Goal: Ask a question

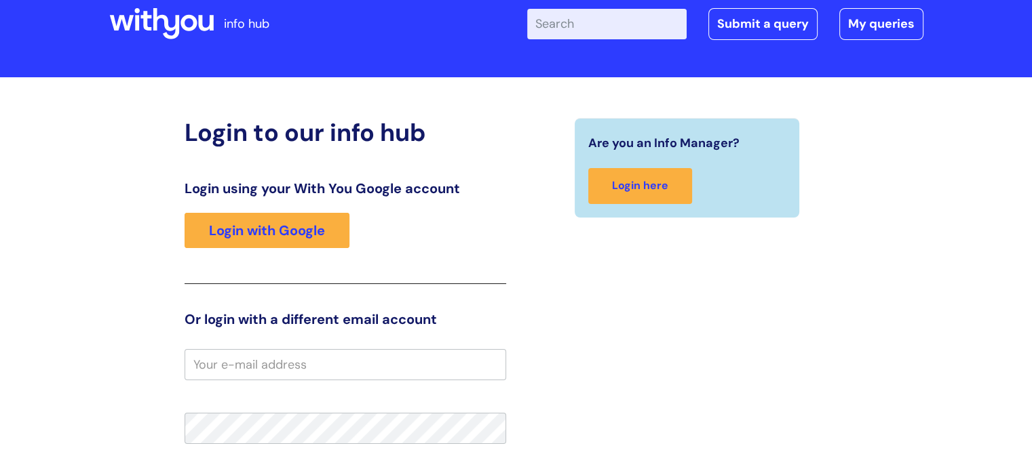
scroll to position [68, 0]
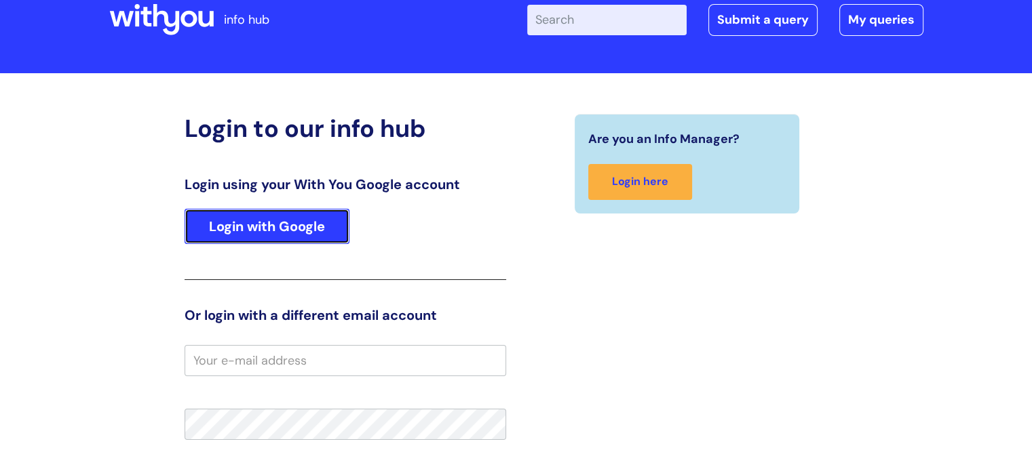
click at [328, 224] on link "Login with Google" at bounding box center [267, 226] width 165 height 35
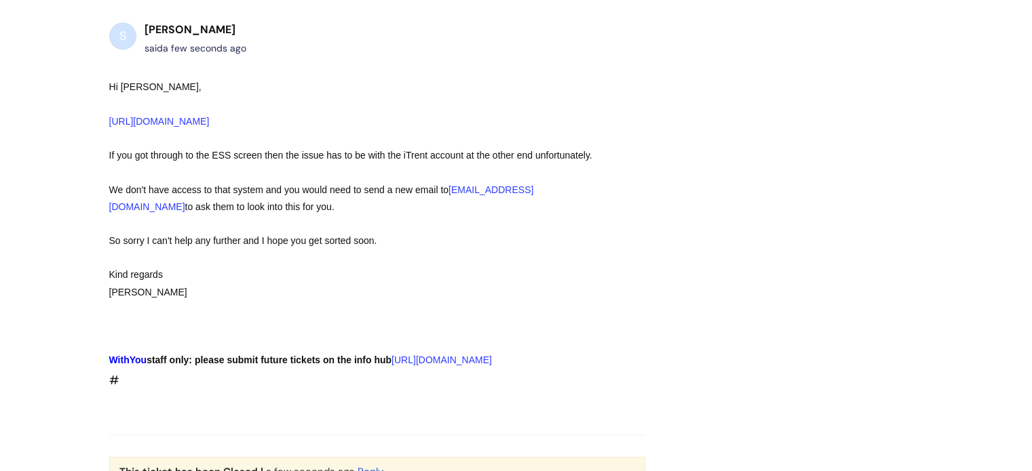
scroll to position [1557, 0]
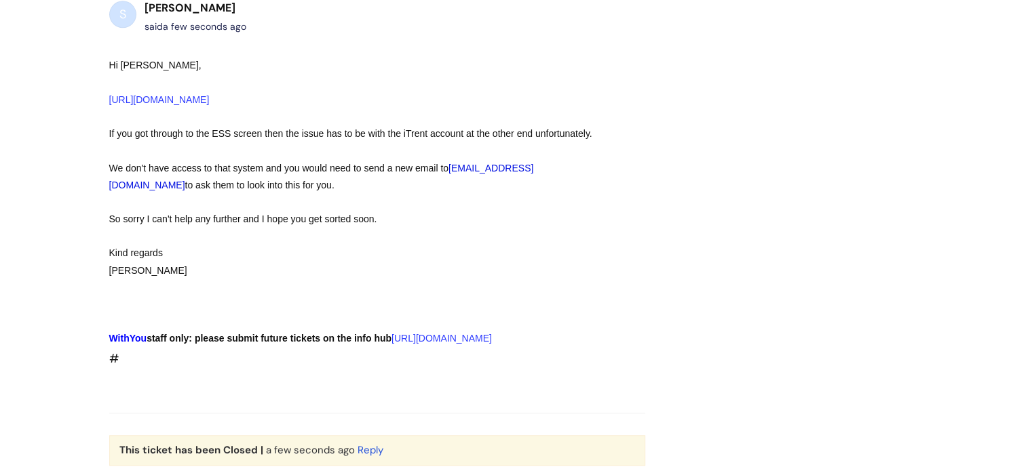
click at [460, 163] on link "people@wearewithyou.org.uk" at bounding box center [321, 177] width 425 height 28
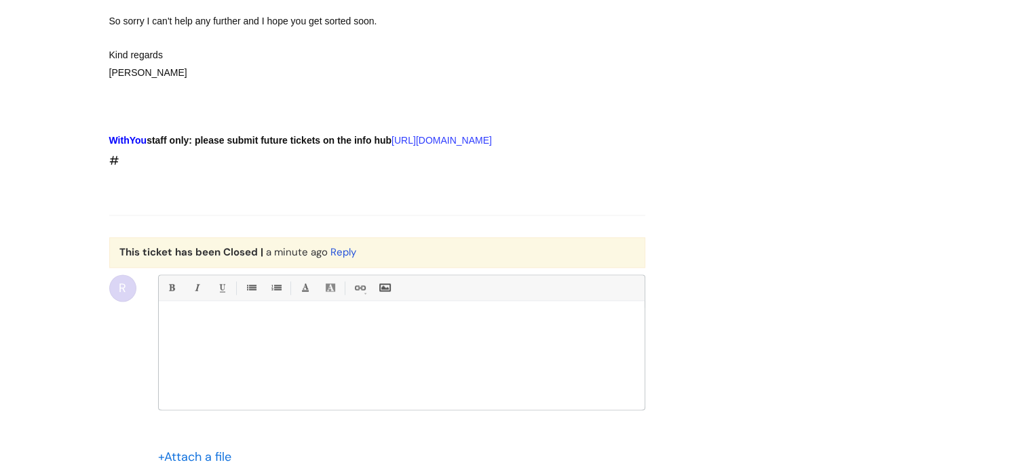
scroll to position [1756, 0]
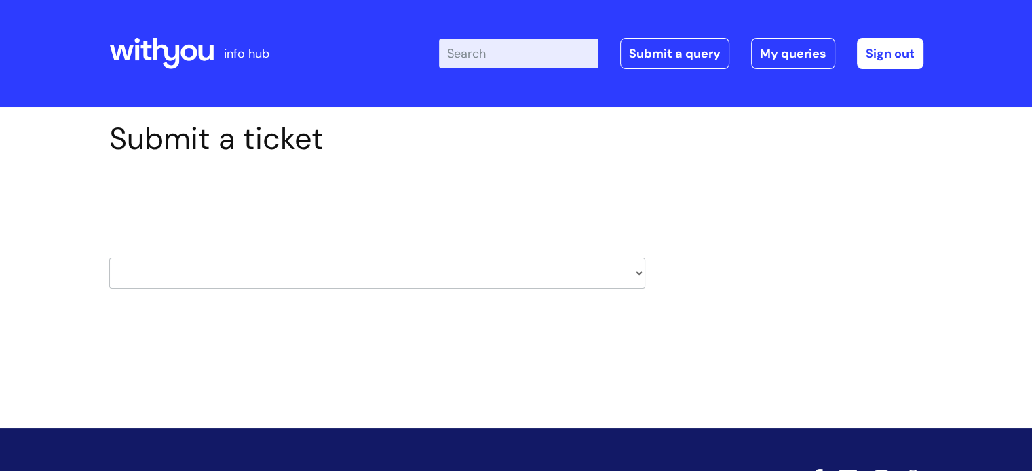
scroll to position [35, 0]
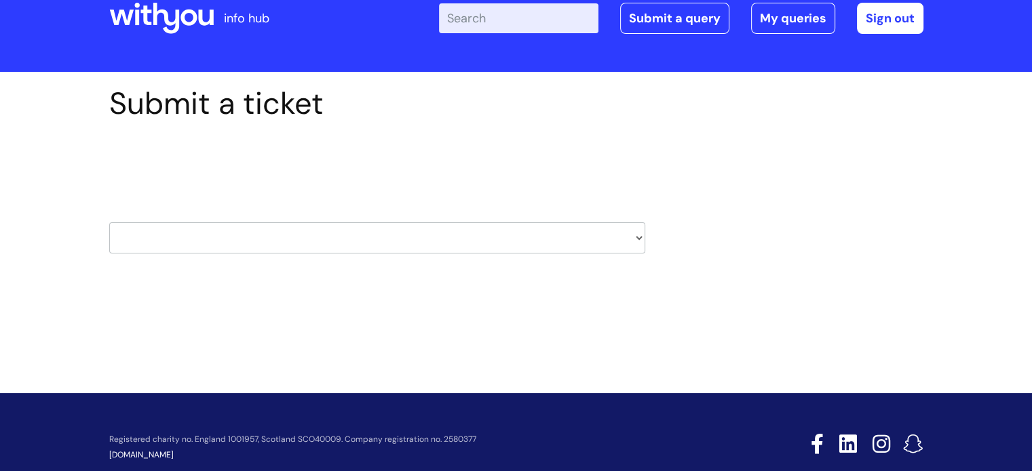
drag, startPoint x: 490, startPoint y: 257, endPoint x: 473, endPoint y: 243, distance: 22.1
click at [473, 243] on div "Select issue type HR / People IT and Support Clinical Drug Alerts Finance Accou…" at bounding box center [377, 203] width 536 height 141
click at [473, 243] on select "HR / People IT and Support Clinical Drug Alerts Finance Accounts Data Support T…" at bounding box center [377, 237] width 536 height 31
select select "hr_/_people"
click at [109, 222] on select "HR / People IT and Support Clinical Drug Alerts Finance Accounts Data Support T…" at bounding box center [377, 237] width 536 height 31
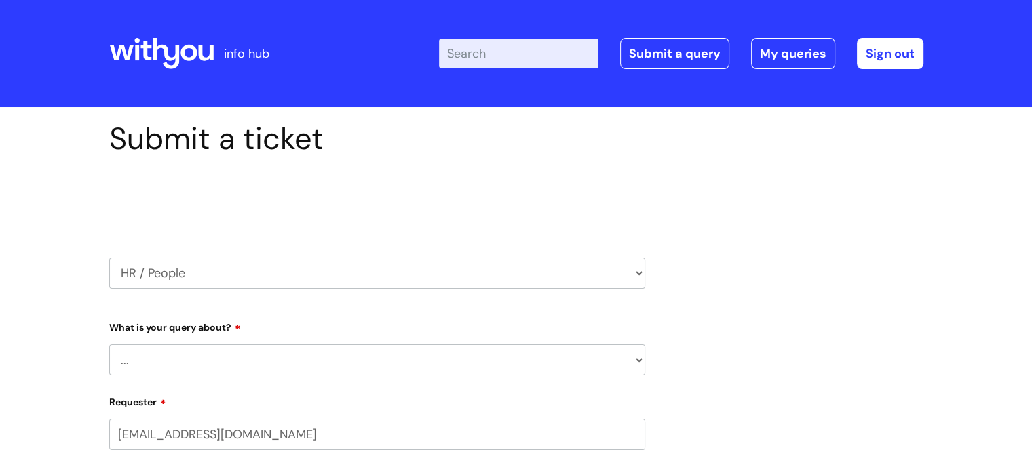
click at [233, 364] on select "... Absence Query Holiday Query Employee change request General HR Query iTrent…" at bounding box center [377, 360] width 536 height 31
select select "iTrent"
click at [109, 345] on select "... Absence Query Holiday Query Employee change request General HR Query iTrent…" at bounding box center [377, 360] width 536 height 31
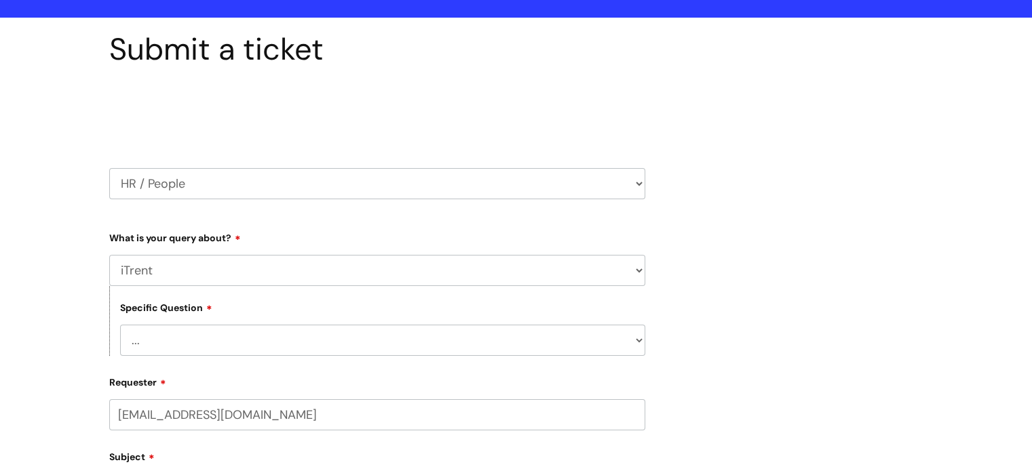
scroll to position [90, 0]
click at [156, 341] on select "... I can’t log in to iTrent I need to change someone’s line manager Issue with…" at bounding box center [382, 340] width 525 height 31
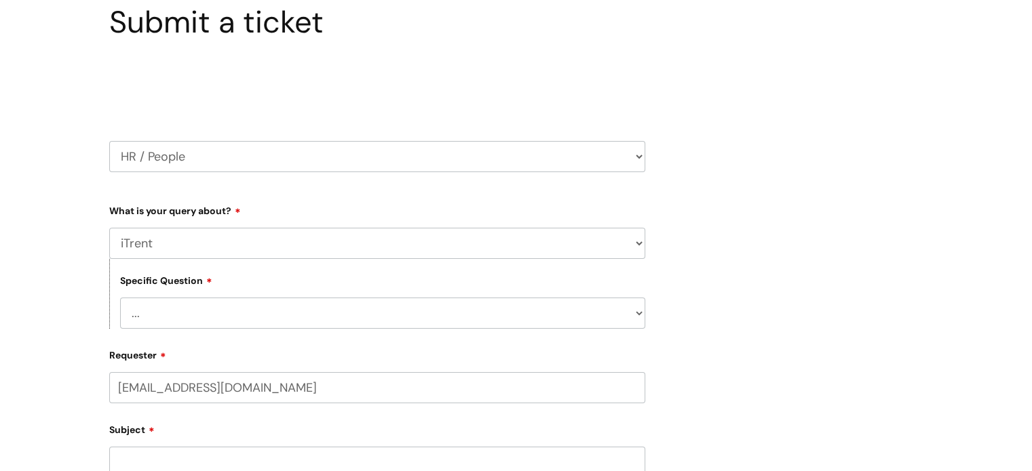
scroll to position [119, 0]
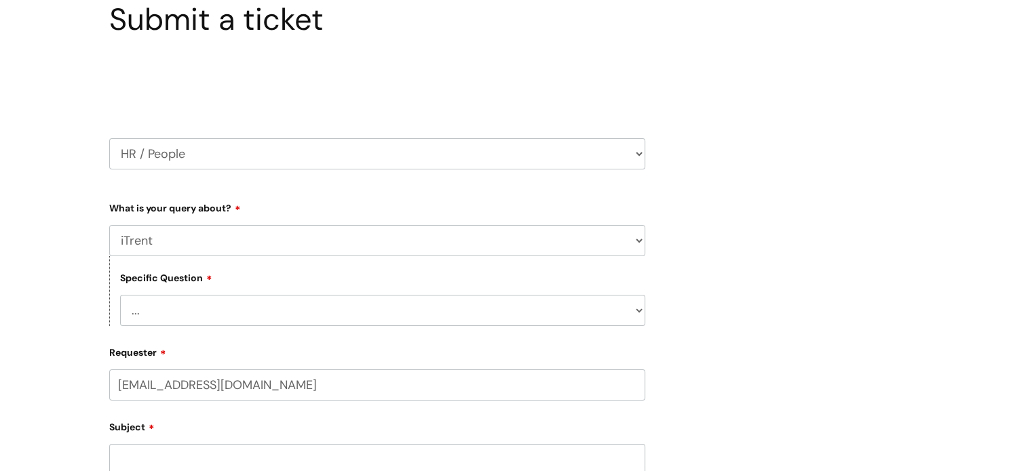
click at [156, 313] on select "... I can’t log in to iTrent I need to change someone’s line manager Issue with…" at bounding box center [382, 310] width 525 height 31
select select "I can’t log in to iTrent"
click at [120, 295] on select "... I can’t log in to iTrent I need to change someone’s line manager Issue with…" at bounding box center [382, 310] width 525 height 31
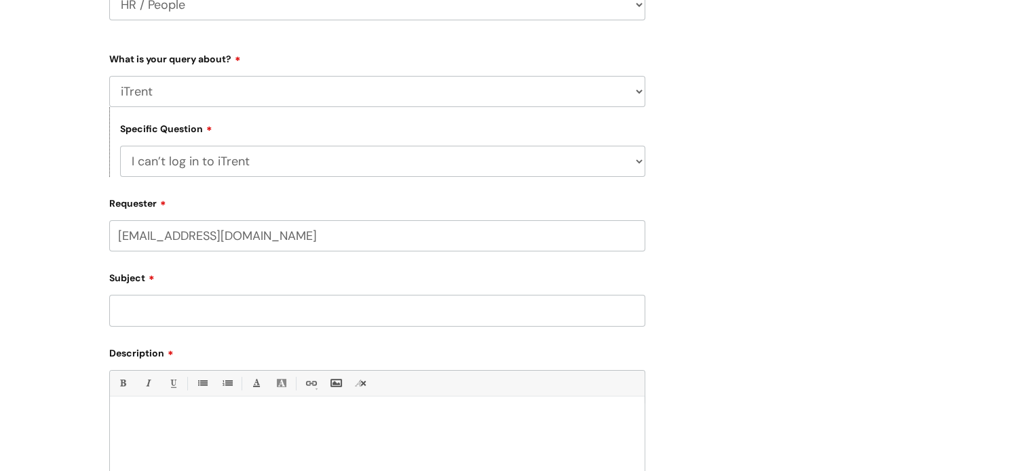
scroll to position [269, 0]
click at [172, 302] on input "Subject" at bounding box center [377, 310] width 536 height 31
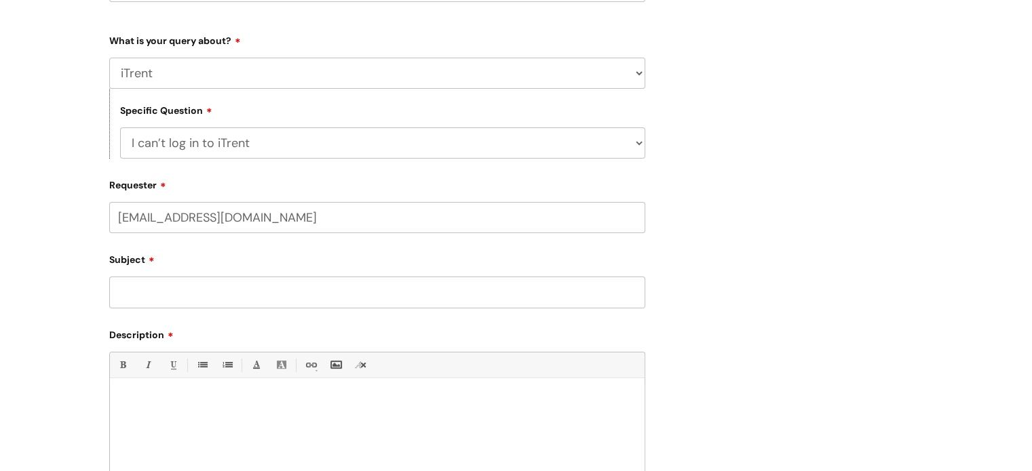
click at [237, 416] on div at bounding box center [377, 432] width 535 height 94
paste div
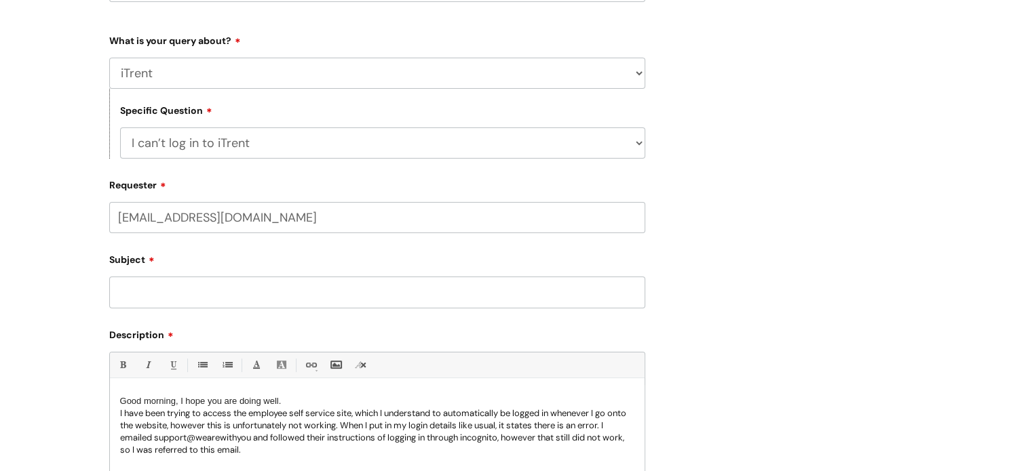
click at [202, 286] on input "Subject" at bounding box center [377, 292] width 536 height 31
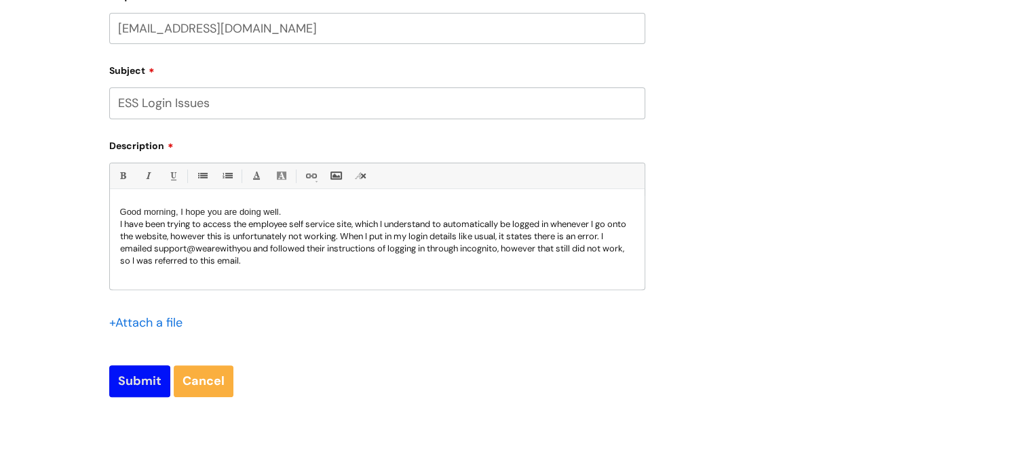
scroll to position [477, 0]
type input "ESS Login Issues"
click at [132, 371] on input "Submit" at bounding box center [139, 380] width 61 height 31
type input "Please Wait..."
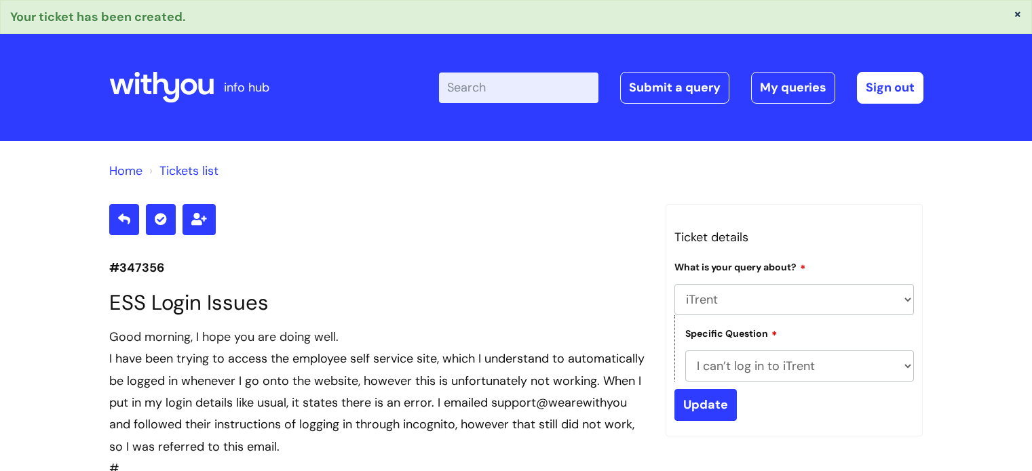
select select "iTrent"
select select "I can’t log in to iTrent"
click at [793, 79] on link "My queries" at bounding box center [793, 87] width 84 height 31
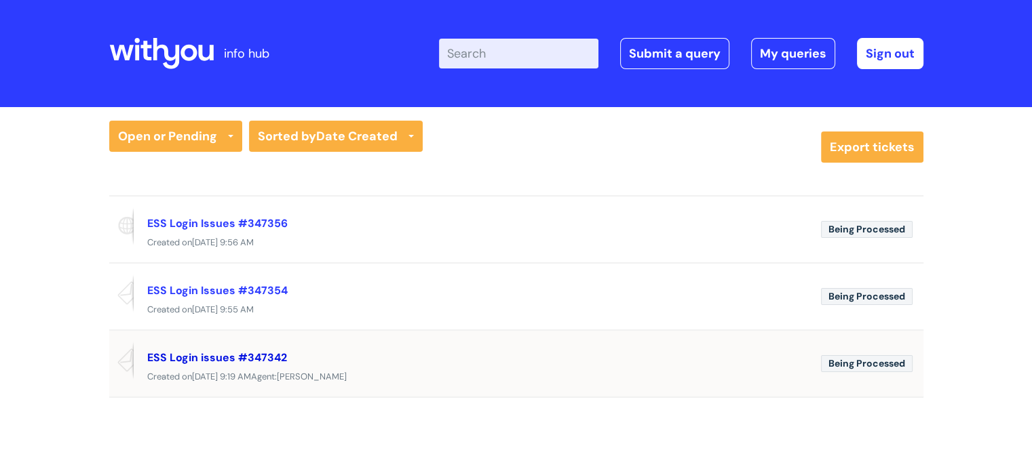
click at [233, 353] on link "ESS Login issues #347342" at bounding box center [217, 358] width 140 height 14
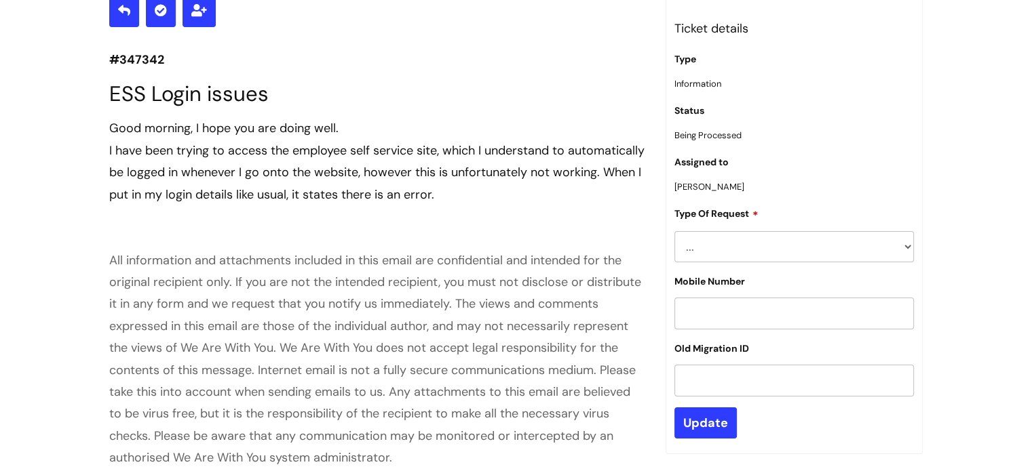
scroll to position [90, 0]
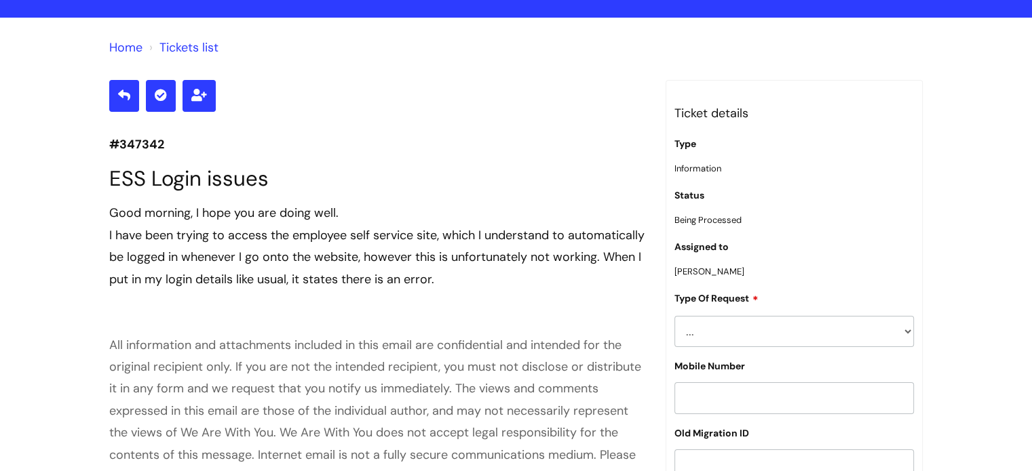
click at [729, 309] on div "Type Of Request ... Accounts (Finance) Alerts! (For clinical team) Data Protect…" at bounding box center [794, 318] width 240 height 56
click at [733, 324] on select "... Accounts (Finance) Alerts! (For clinical team) Data Protection Data Reporti…" at bounding box center [794, 331] width 240 height 31
drag, startPoint x: 733, startPoint y: 324, endPoint x: 121, endPoint y: -14, distance: 698.9
click at [121, 0] on html "info hub Enter your search term here... Search Submit a query My queries Welcom…" at bounding box center [516, 145] width 1032 height 471
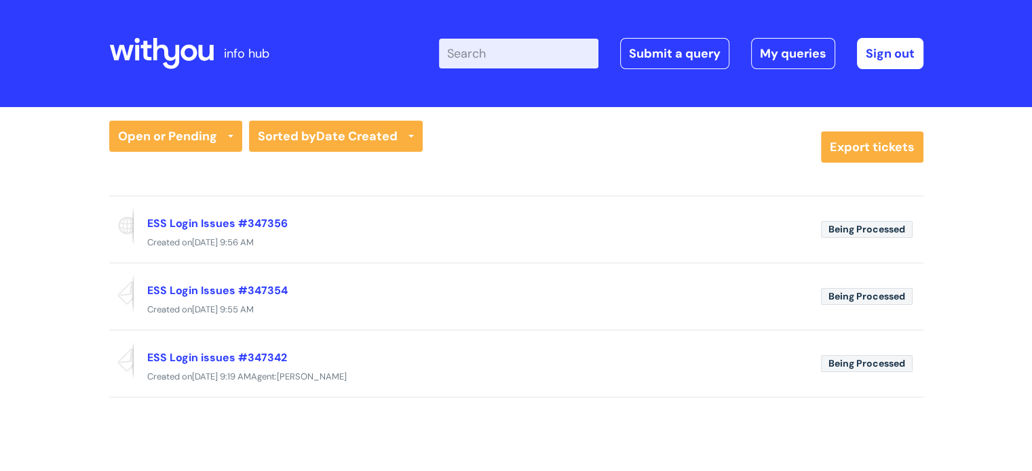
click at [206, 55] on icon at bounding box center [161, 53] width 104 height 33
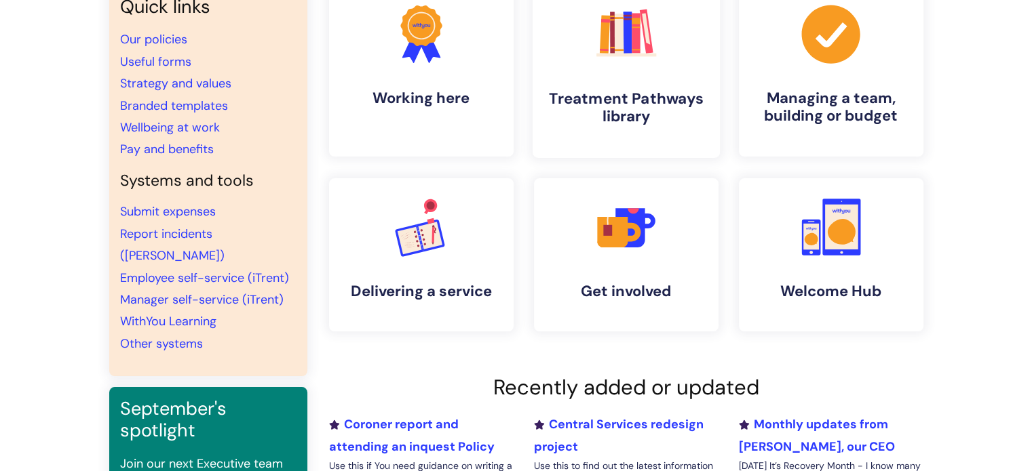
scroll to position [138, 0]
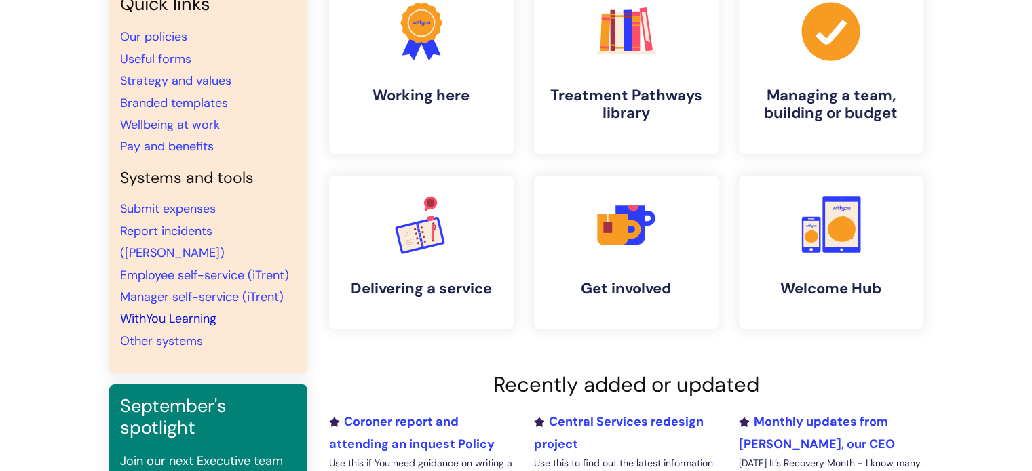
click at [172, 311] on link "WithYou Learning" at bounding box center [168, 319] width 96 height 16
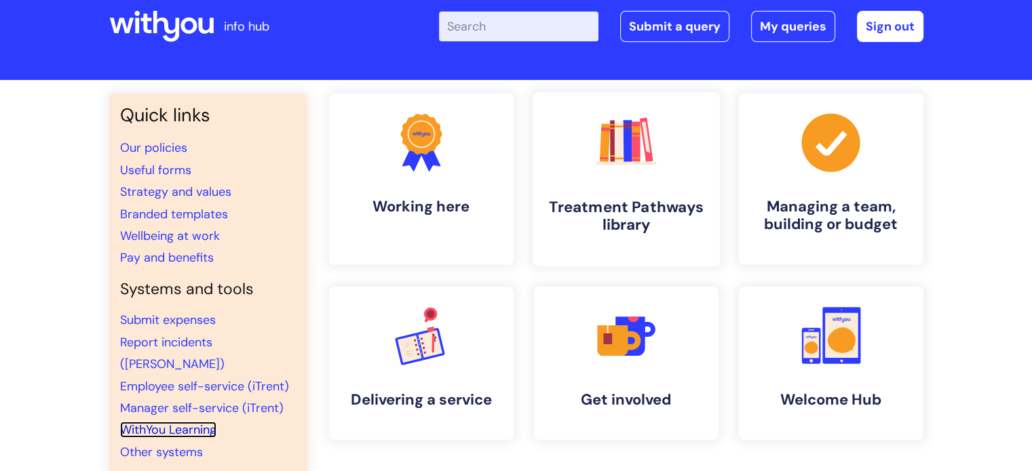
scroll to position [0, 0]
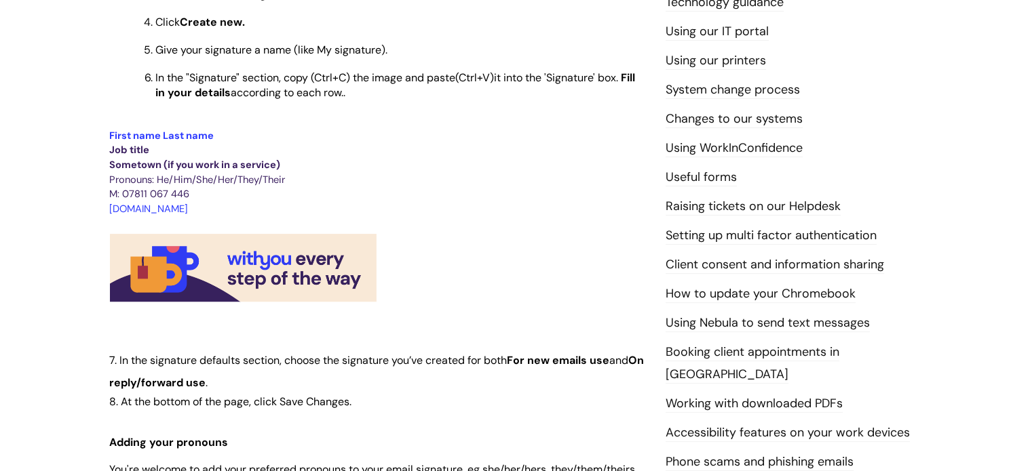
scroll to position [466, 0]
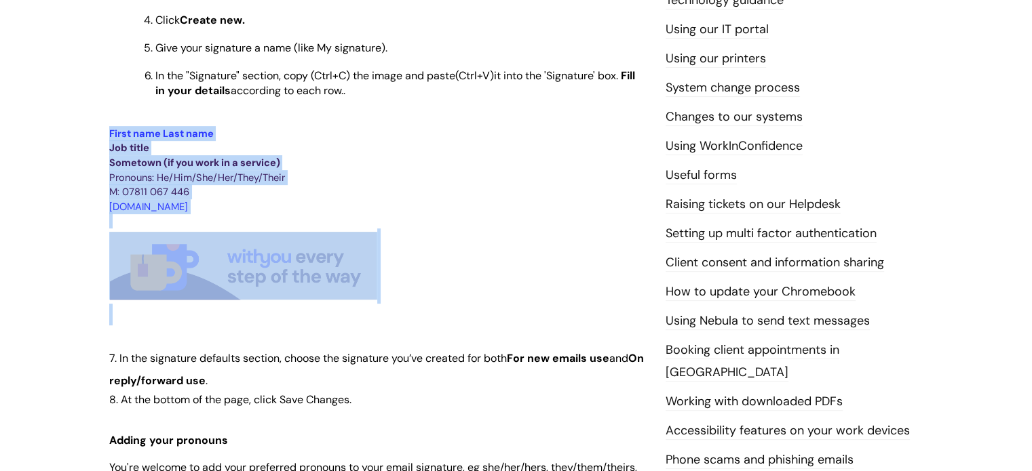
drag, startPoint x: 412, startPoint y: 319, endPoint x: 43, endPoint y: 138, distance: 412.0
click at [43, 138] on div "Info Hub Categories Working here IT, systems and forms Setting your email signa…" at bounding box center [516, 301] width 1032 height 1320
copy div "First name Last name Job title Sometown (if you work in a service) Pronouns: He…"
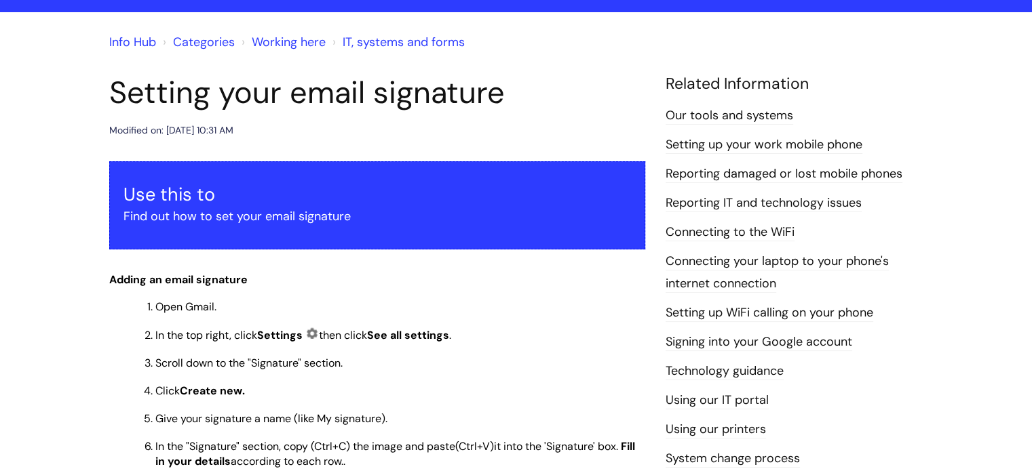
scroll to position [0, 0]
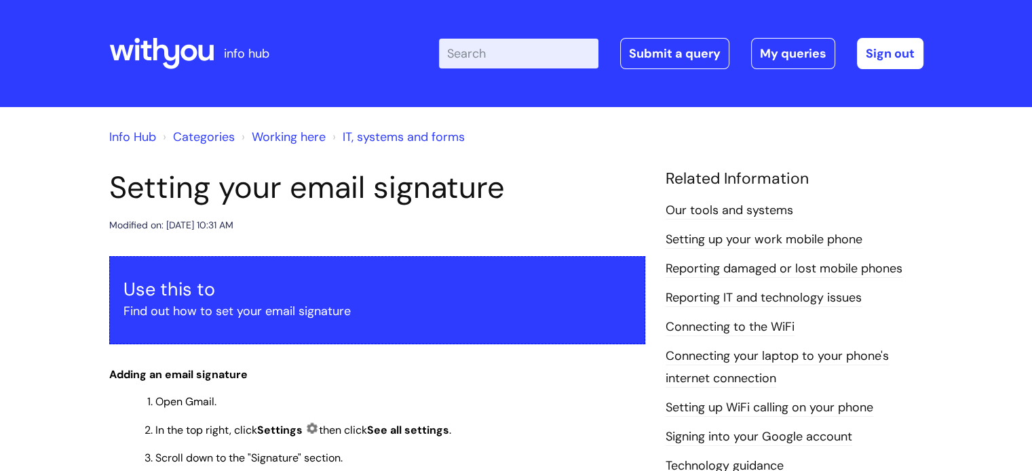
click at [298, 173] on h1 "Setting your email signature" at bounding box center [377, 188] width 536 height 37
